Goal: Find contact information

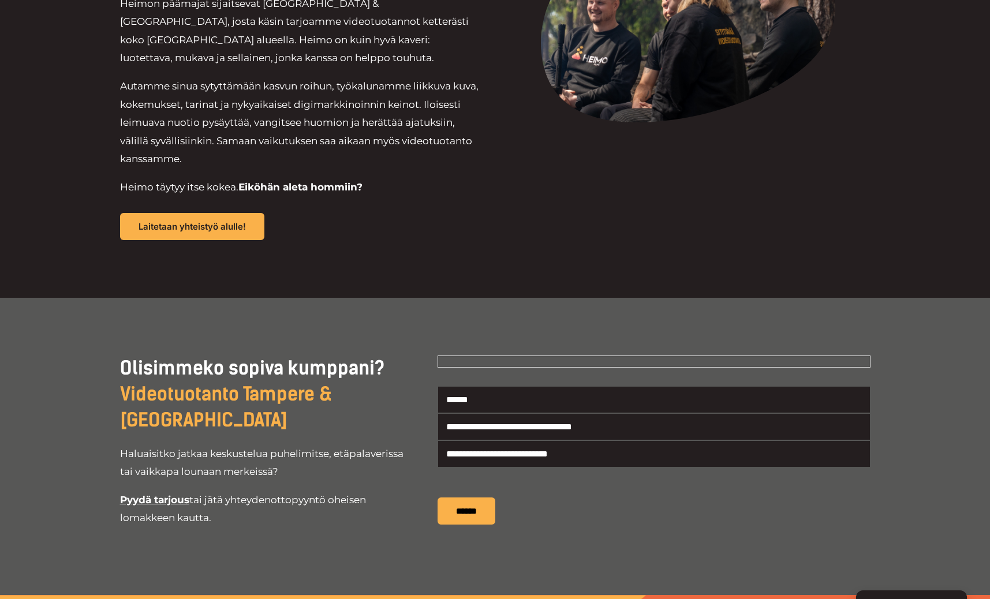
scroll to position [2775, 0]
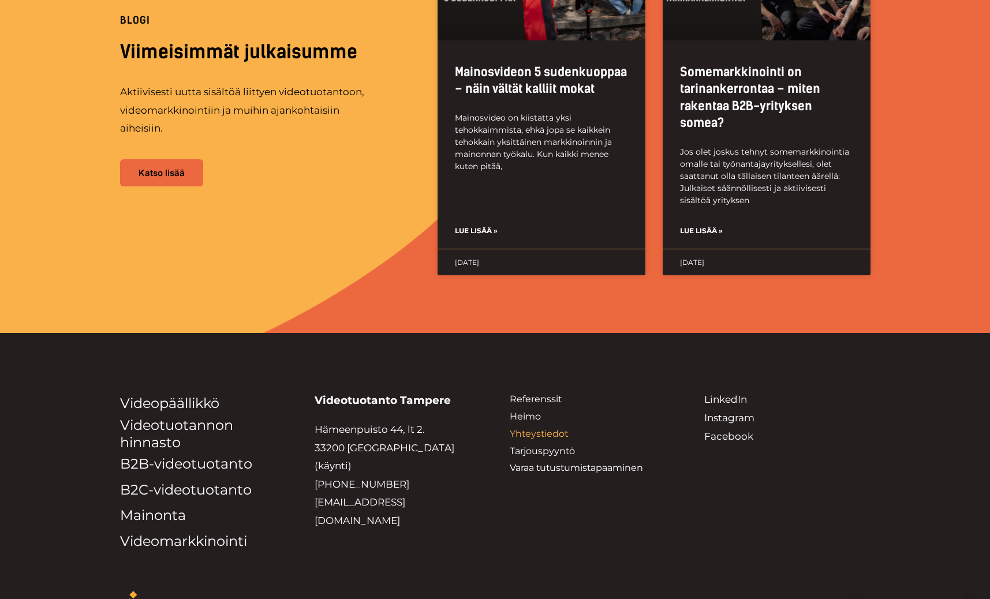
click at [546, 428] on link "Yhteystiedot" at bounding box center [539, 433] width 58 height 11
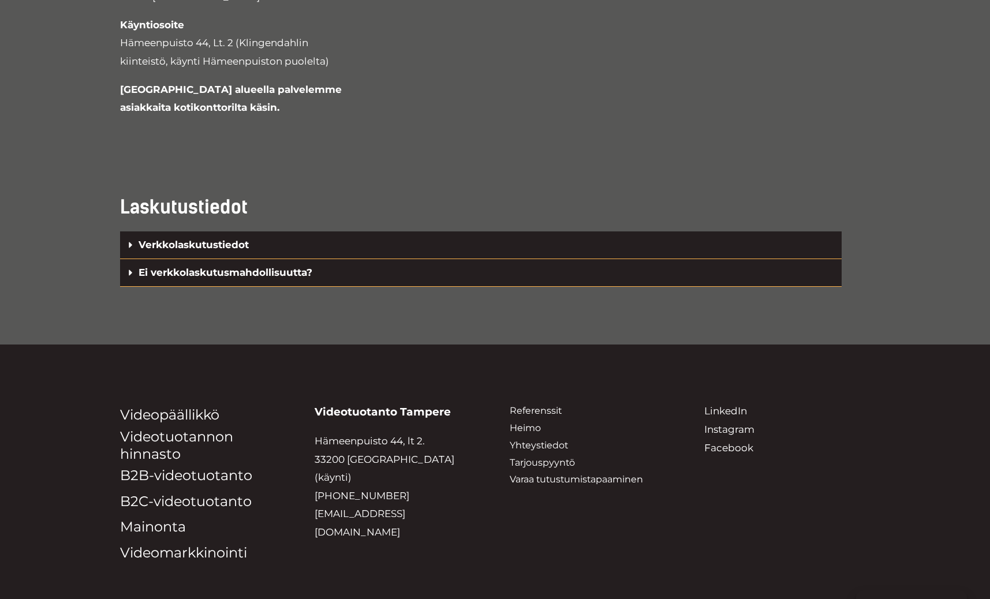
click at [184, 239] on link "Verkkolaskutustiedot" at bounding box center [193, 245] width 110 height 12
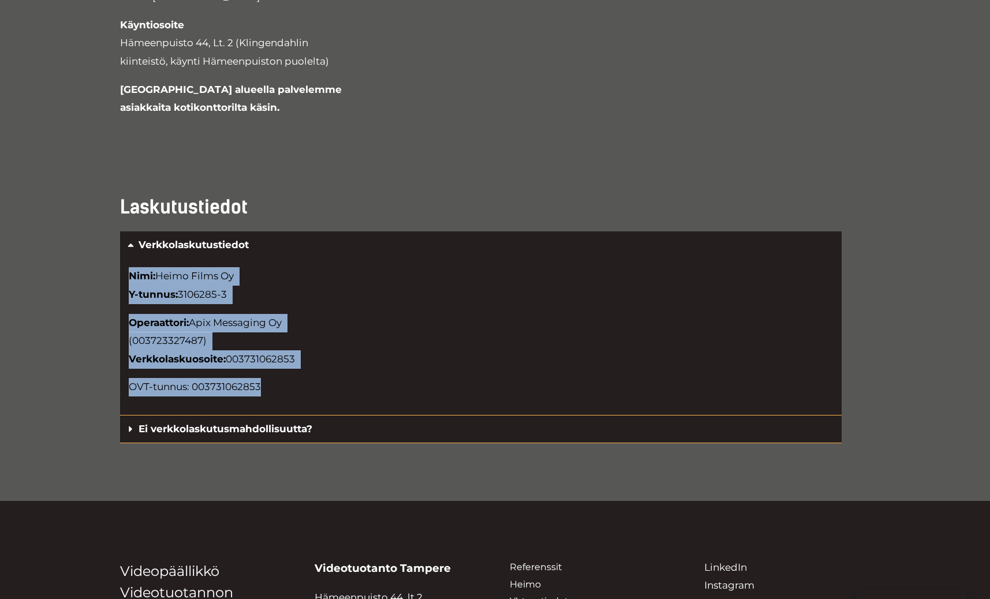
drag, startPoint x: 265, startPoint y: 327, endPoint x: 125, endPoint y: 214, distance: 180.5
click at [125, 259] on div "Nimi: Heimo Films Oy Y-tunnus: 3106285-3 Operaattori: Apix Messaging Oy (003723…" at bounding box center [480, 337] width 721 height 156
copy div "Nimi: Heimo Films Oy Y-tunnus: 3106285-3 Operaattori: Apix Messaging Oy (003723…"
